Goal: Information Seeking & Learning: Check status

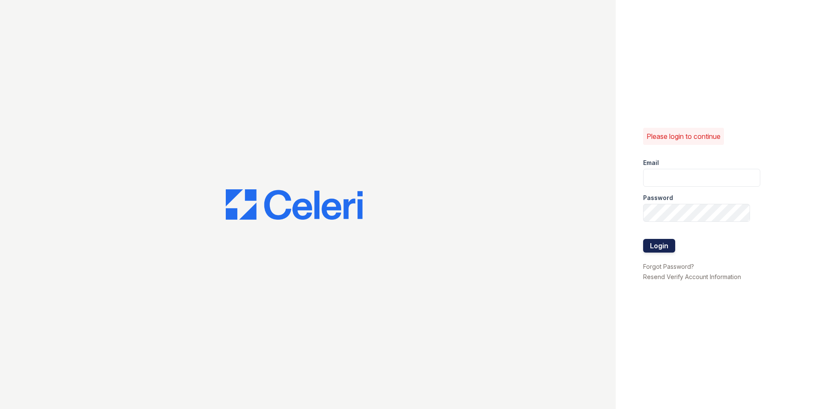
type input "[EMAIL_ADDRESS][DOMAIN_NAME]"
click at [653, 247] on button "Login" at bounding box center [659, 246] width 32 height 14
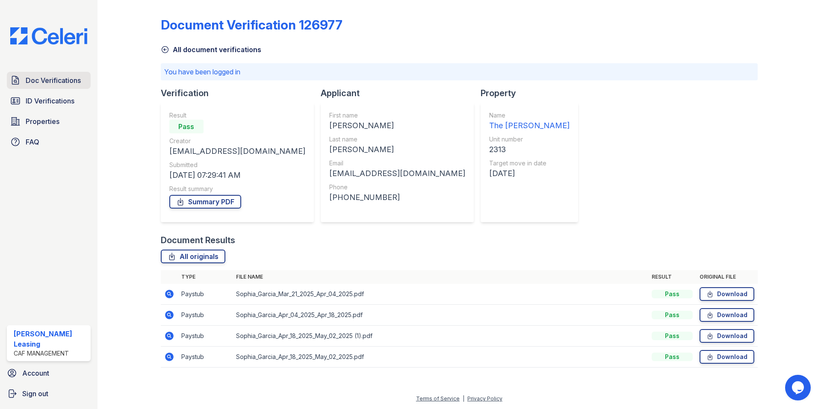
click at [39, 83] on span "Doc Verifications" at bounding box center [53, 80] width 55 height 10
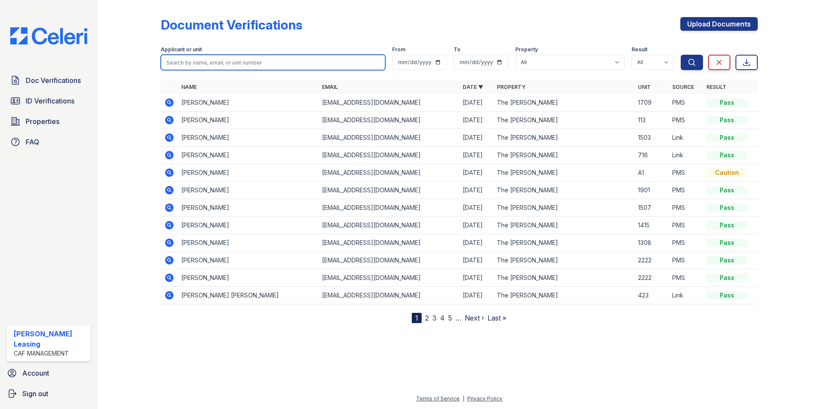
click at [216, 61] on input "search" at bounding box center [273, 62] width 224 height 15
type input "williams"
click at [681, 55] on button "Search" at bounding box center [692, 62] width 22 height 15
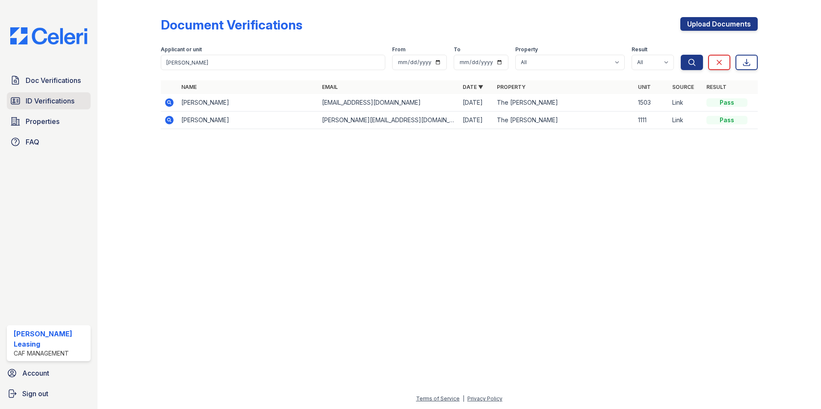
click at [38, 98] on span "ID Verifications" at bounding box center [50, 101] width 49 height 10
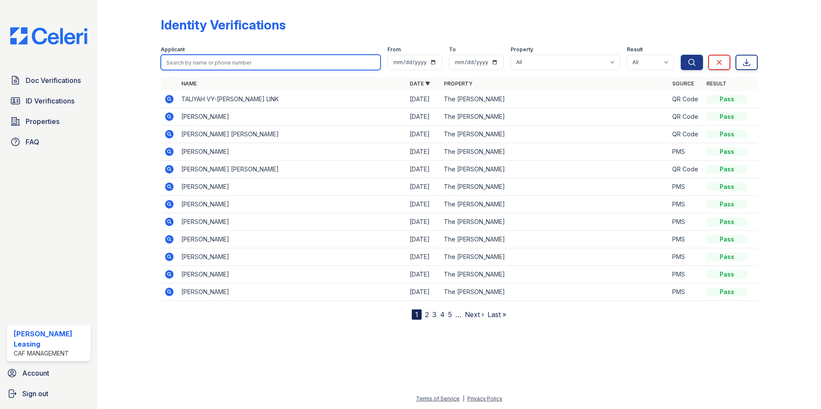
click at [195, 62] on input "search" at bounding box center [271, 62] width 220 height 15
type input "williams"
click at [681, 55] on button "Search" at bounding box center [692, 62] width 22 height 15
